Goal: Navigation & Orientation: Find specific page/section

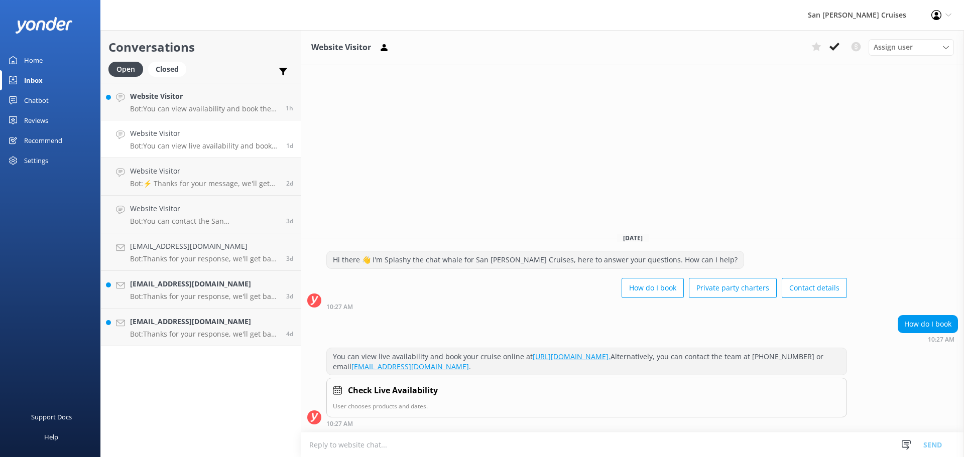
click at [177, 108] on p "Bot: You can view availability and book the Whale Watching Lunch Cruise online …" at bounding box center [204, 108] width 148 height 9
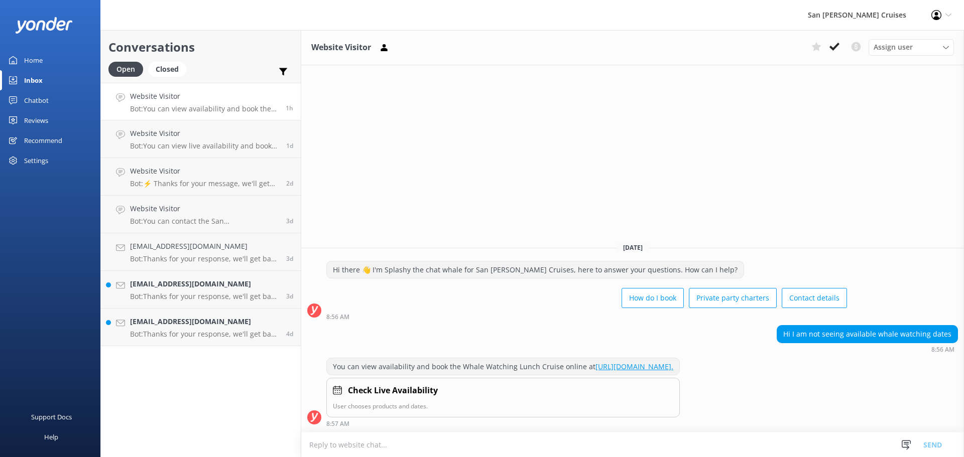
click at [34, 54] on div "Home" at bounding box center [33, 60] width 19 height 20
